Goal: Task Accomplishment & Management: Complete application form

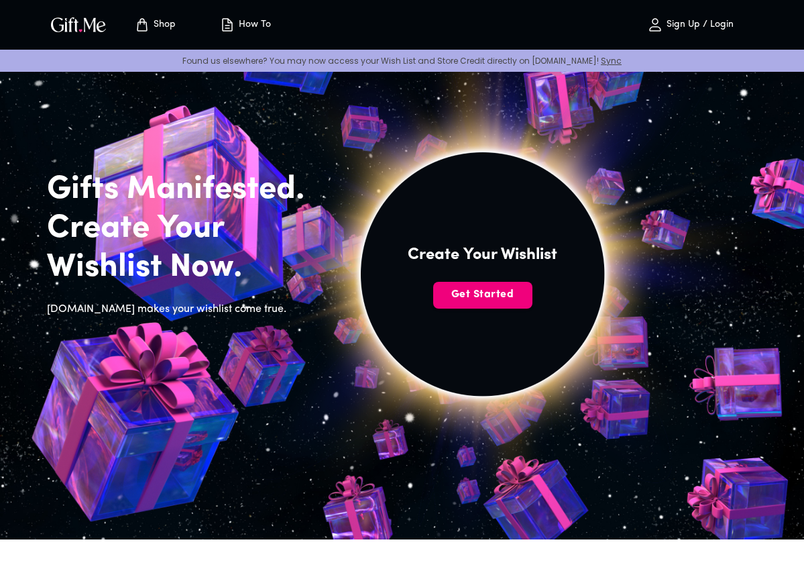
click at [507, 298] on span "Get Started" at bounding box center [482, 294] width 99 height 15
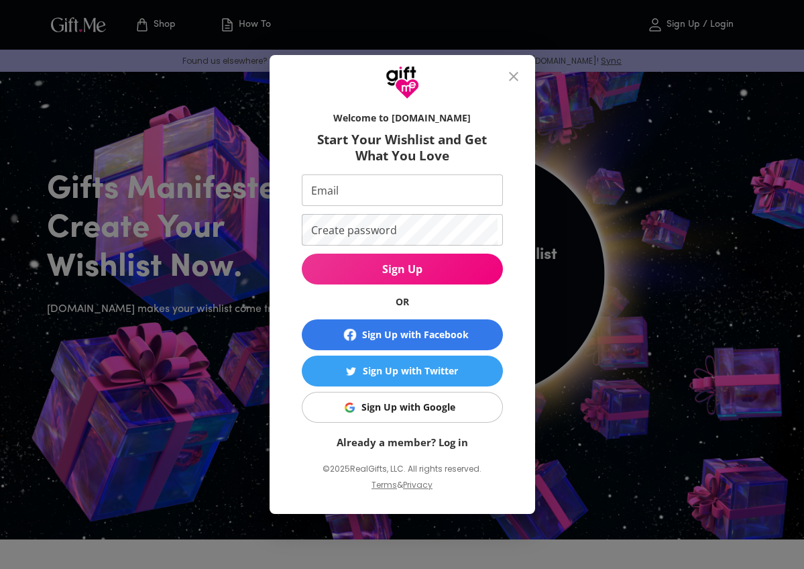
click at [410, 329] on div "Sign Up with Facebook" at bounding box center [415, 334] width 107 height 15
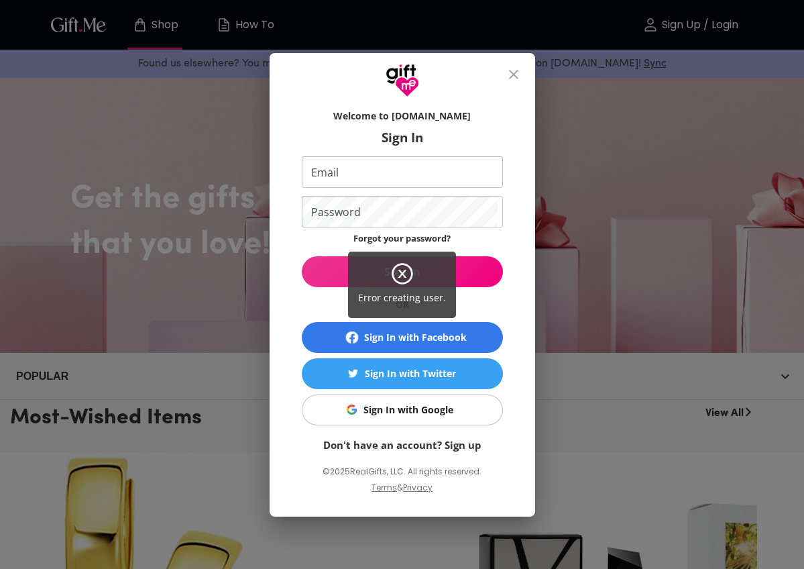
click at [417, 337] on div "Error creating user." at bounding box center [402, 284] width 804 height 569
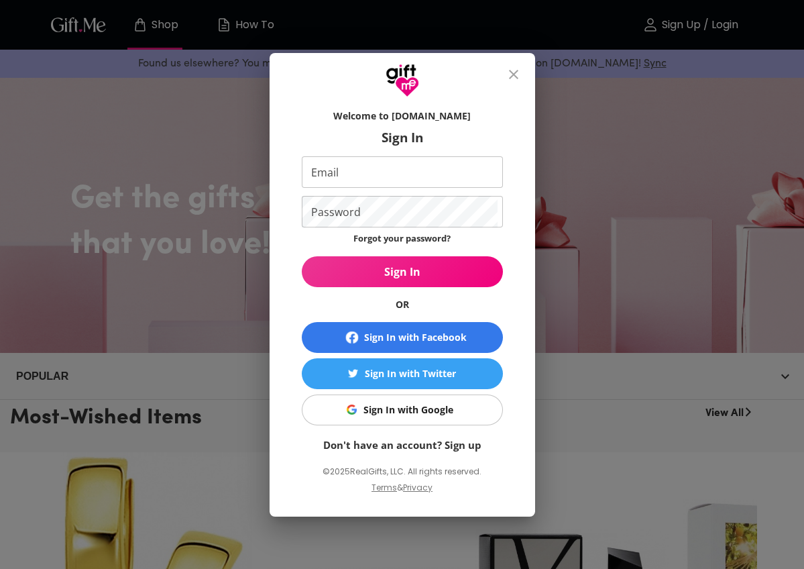
click at [399, 347] on button "Sign In with Facebook" at bounding box center [402, 337] width 201 height 31
click at [515, 73] on icon "close" at bounding box center [513, 74] width 9 height 9
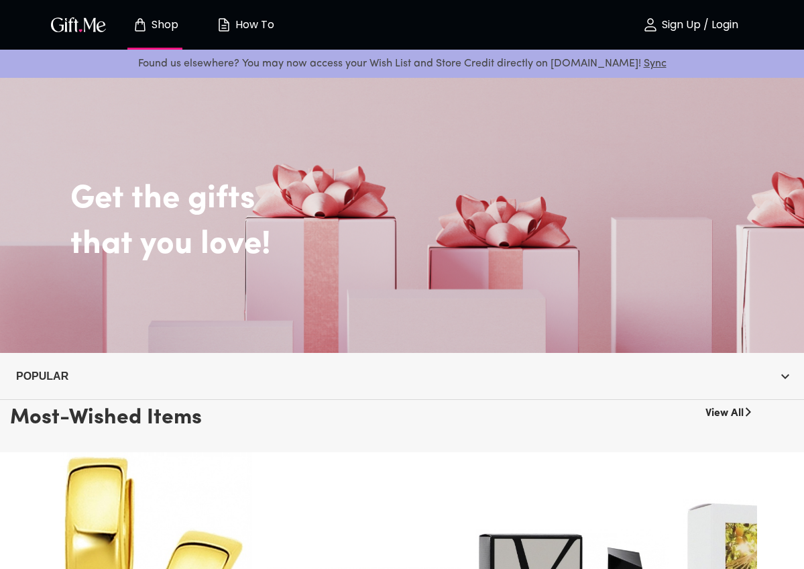
click at [697, 28] on p "Sign Up / Login" at bounding box center [698, 24] width 80 height 11
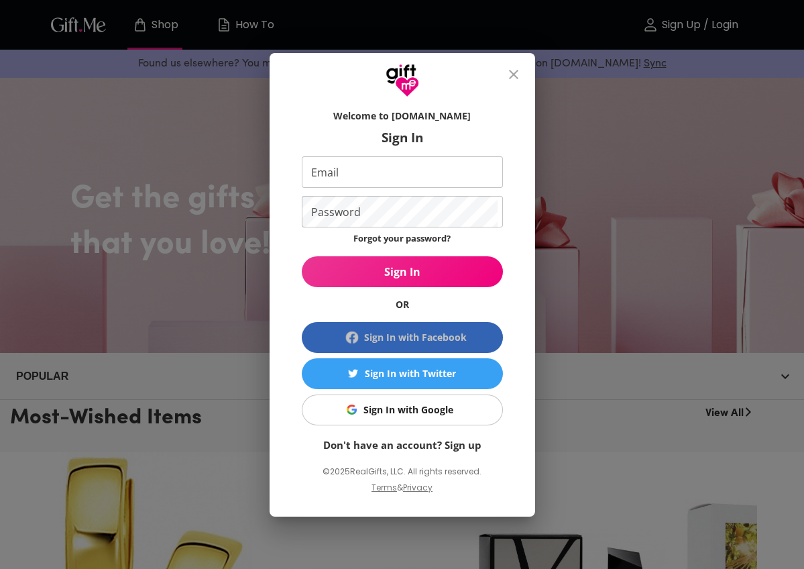
click at [387, 337] on div "Sign In with Facebook" at bounding box center [415, 337] width 103 height 15
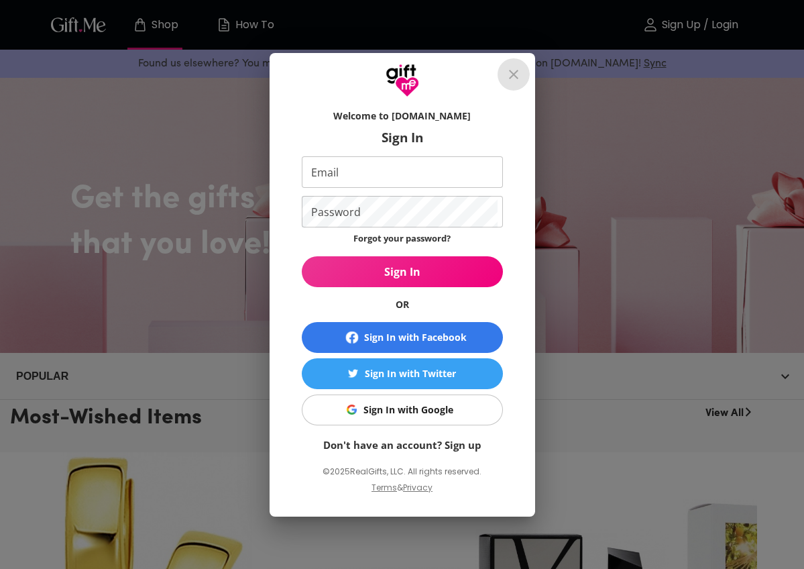
click at [512, 72] on icon "close" at bounding box center [514, 74] width 16 height 16
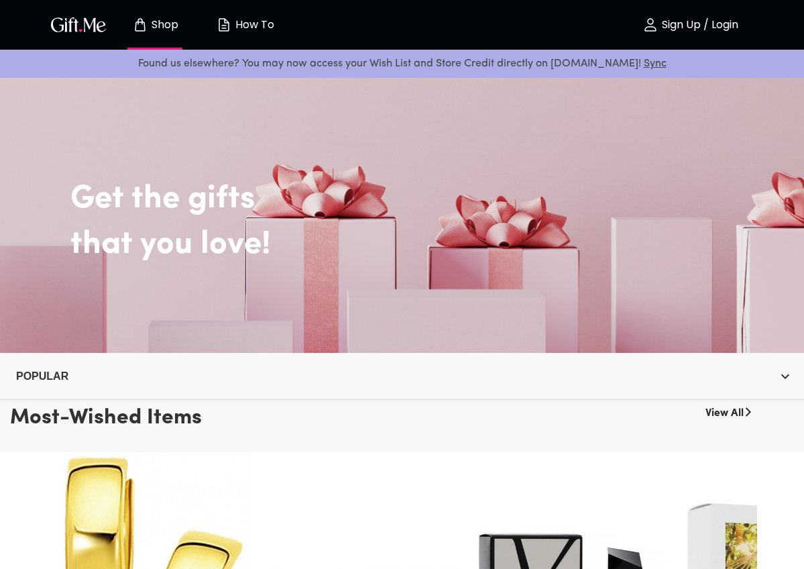
click at [237, 22] on p "How To" at bounding box center [253, 24] width 42 height 11
